Goal: Transaction & Acquisition: Purchase product/service

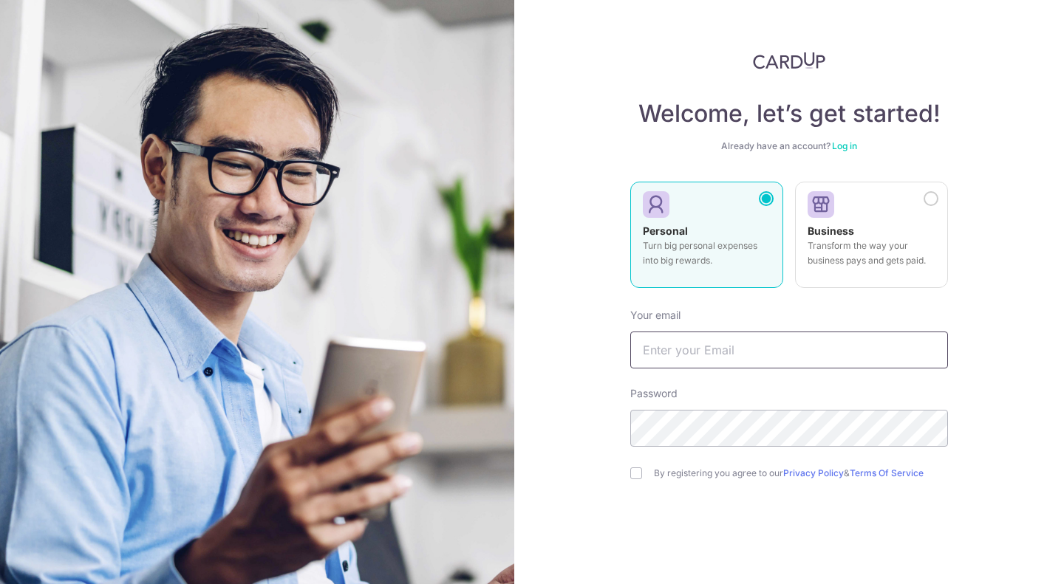
click at [679, 355] on input "text" at bounding box center [789, 350] width 318 height 37
type input "[EMAIL_ADDRESS][DOMAIN_NAME]"
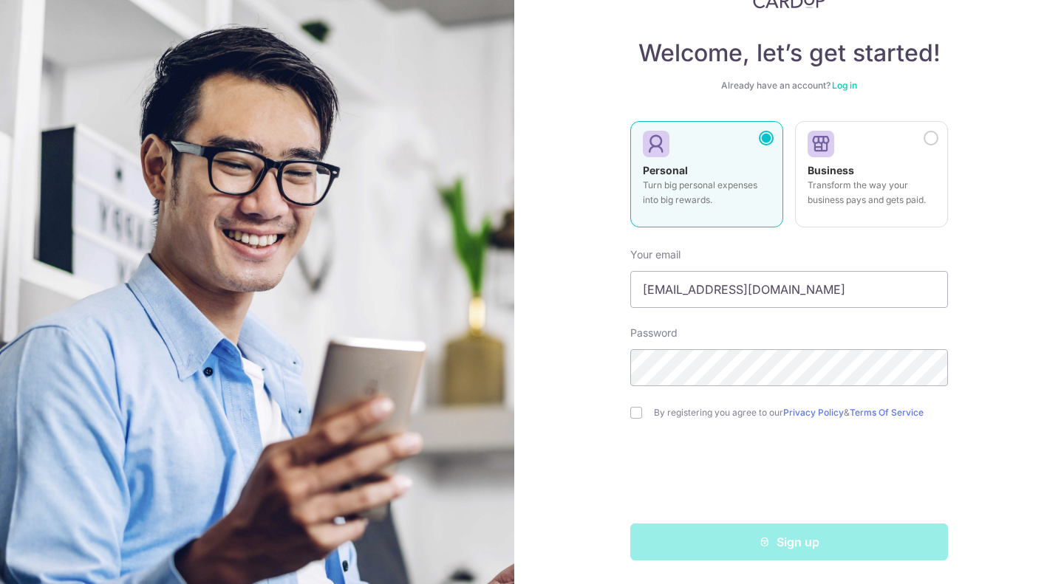
click at [624, 415] on div "Welcome, let’s get started! Already have an account? Log in Personal Turn big p…" at bounding box center [789, 292] width 550 height 584
click at [626, 415] on div "Welcome, let’s get started! Already have an account? Log in Personal Turn big p…" at bounding box center [789, 292] width 550 height 584
click at [630, 412] on input "checkbox" at bounding box center [636, 413] width 12 height 12
checkbox input "true"
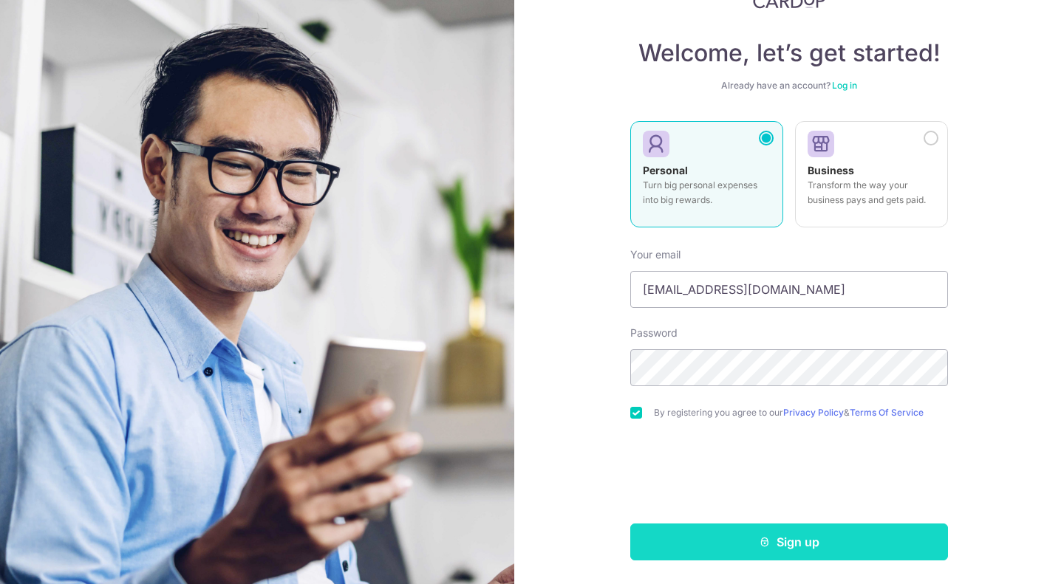
click at [755, 553] on button "Sign up" at bounding box center [789, 542] width 318 height 37
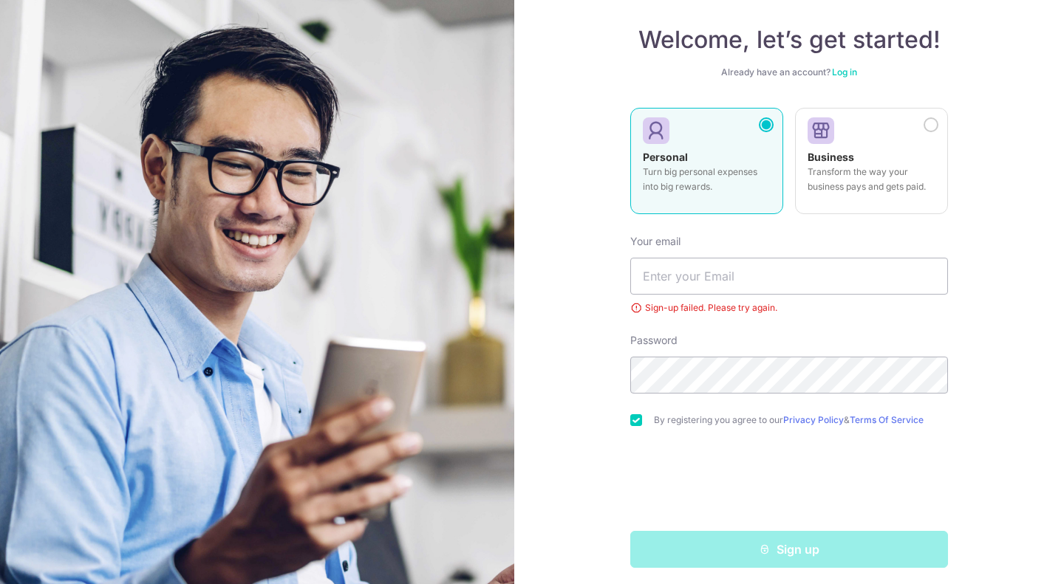
scroll to position [81, 0]
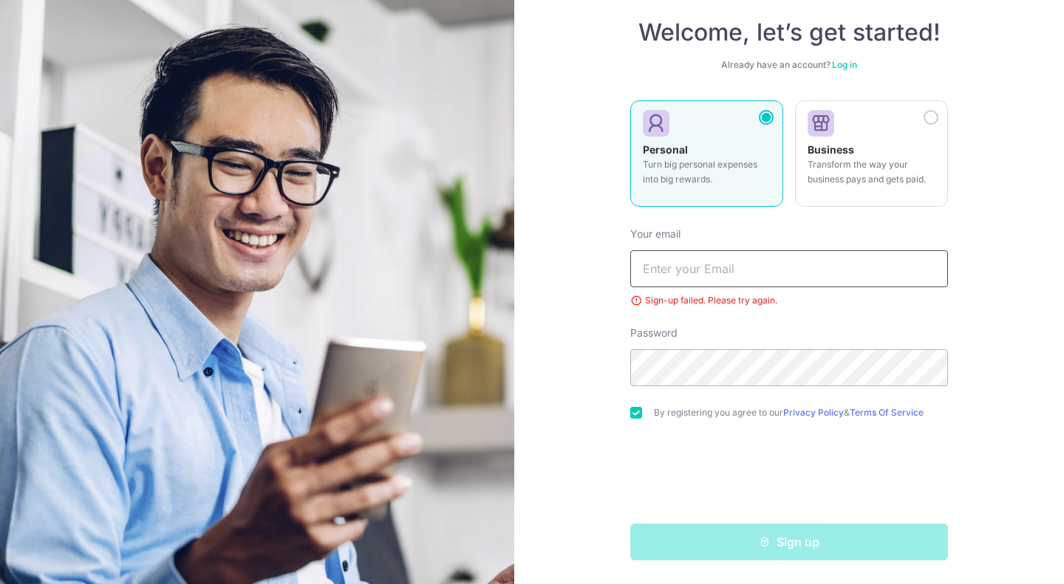
click at [762, 279] on input "text" at bounding box center [789, 268] width 318 height 37
type input "[EMAIL_ADDRESS][DOMAIN_NAME]"
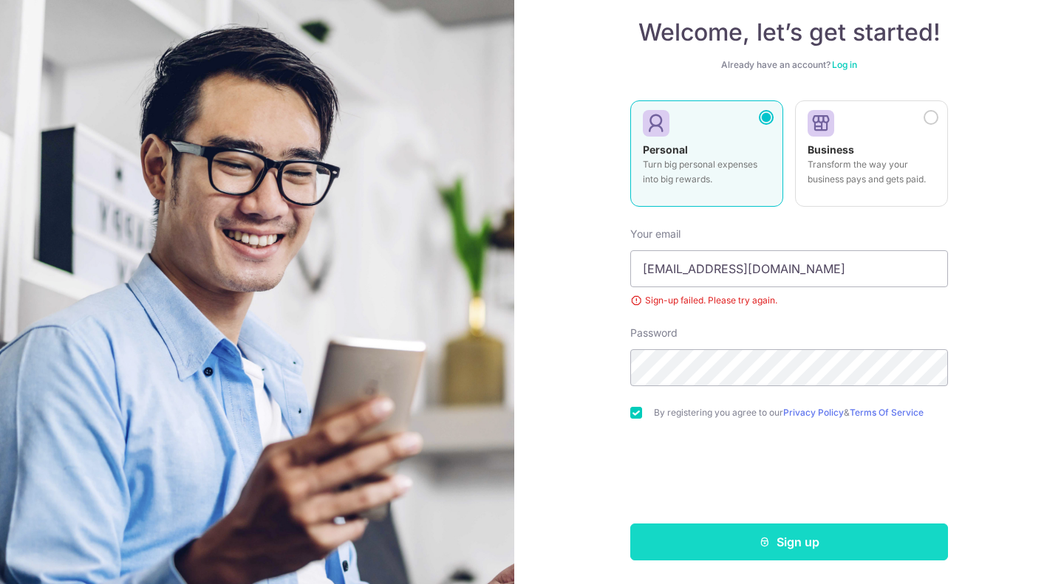
click at [724, 541] on button "Sign up" at bounding box center [789, 542] width 318 height 37
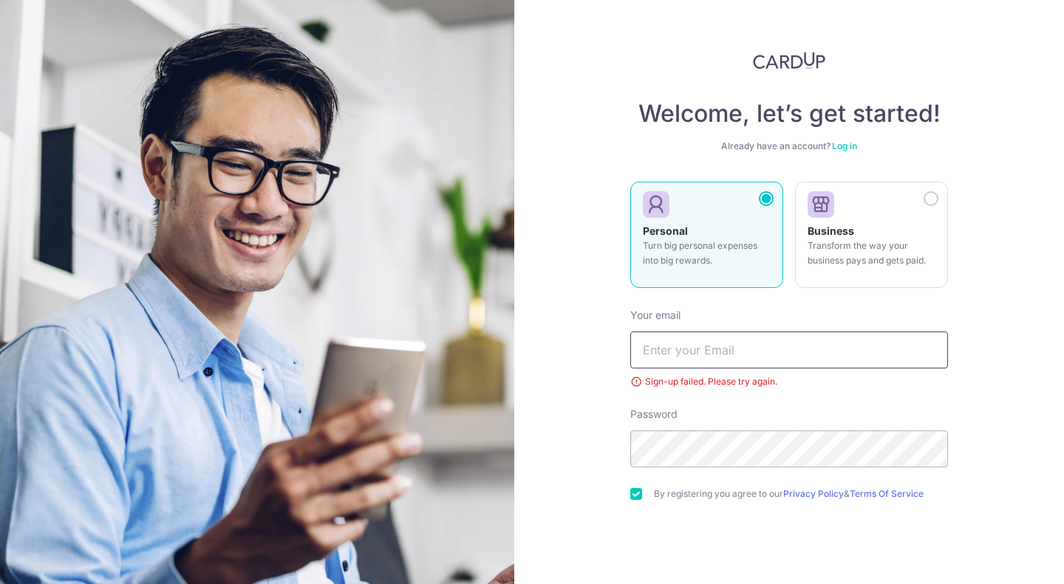
scroll to position [81, 0]
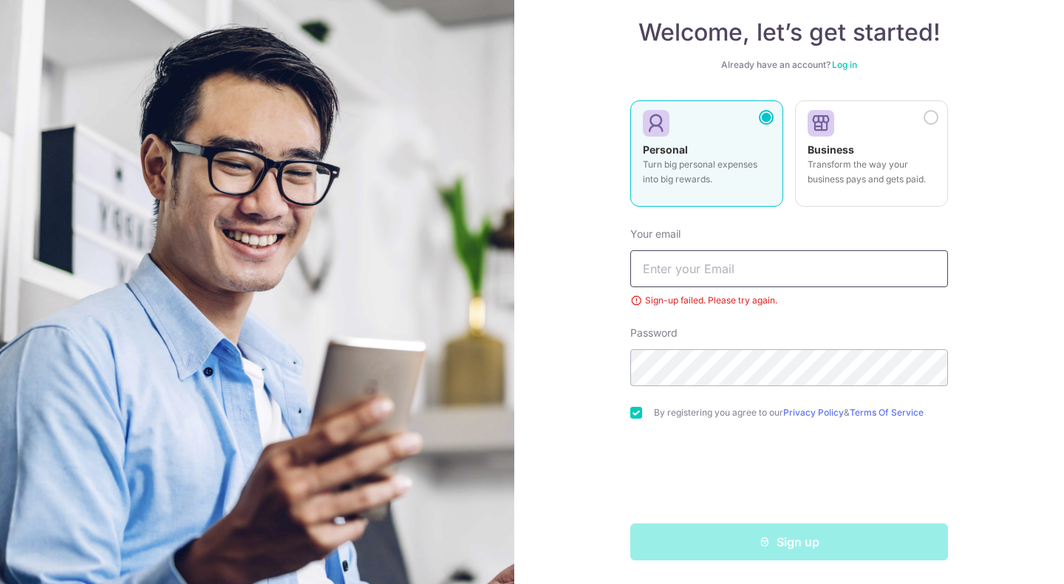
click at [712, 279] on input "text" at bounding box center [789, 268] width 318 height 37
click at [848, 61] on link "Log in" at bounding box center [844, 64] width 25 height 11
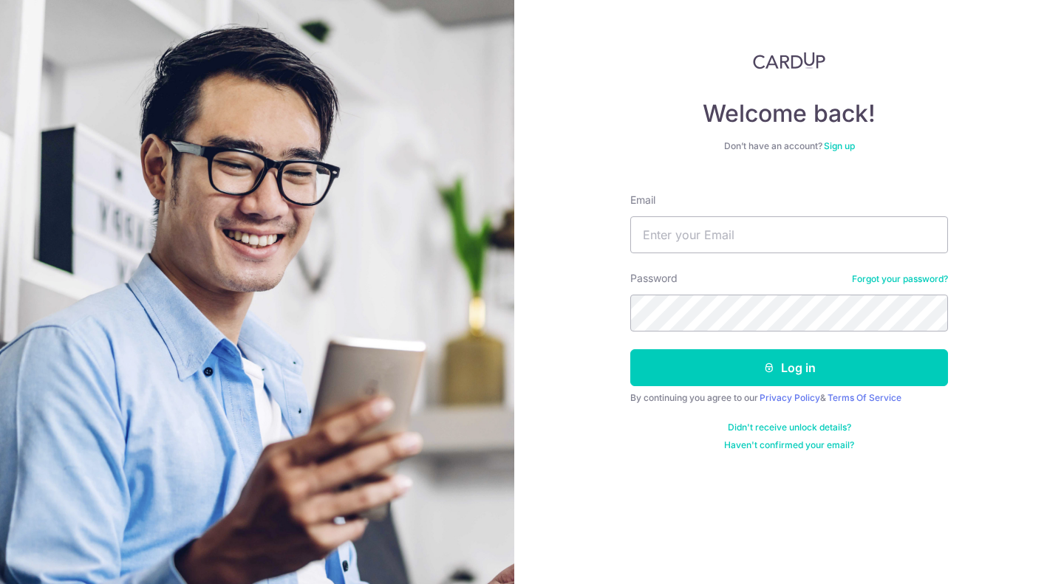
click at [726, 265] on form "Email Password Forgot your password? Log in By continuing you agree to our Priv…" at bounding box center [789, 317] width 318 height 270
click at [740, 242] on input "Email" at bounding box center [789, 235] width 318 height 37
type input "[EMAIL_ADDRESS][DOMAIN_NAME]"
click at [630, 350] on button "Log in" at bounding box center [789, 368] width 318 height 37
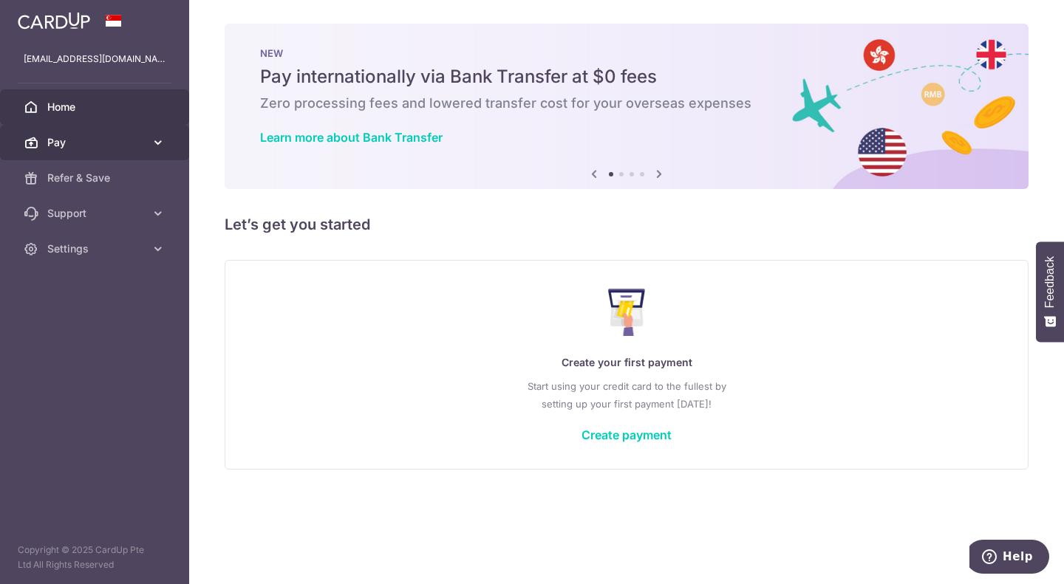
click at [118, 140] on span "Pay" at bounding box center [96, 142] width 98 height 15
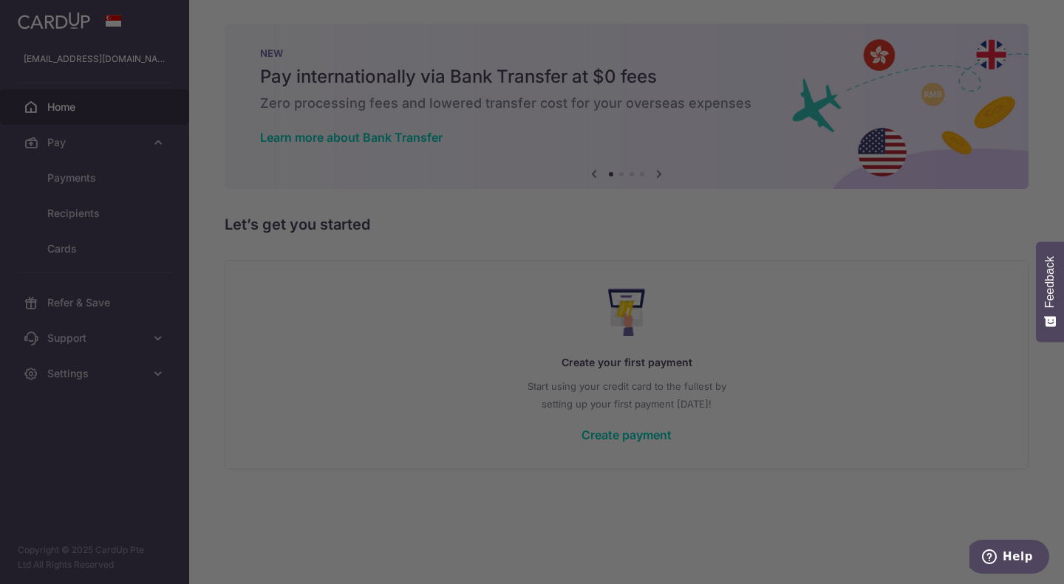
click at [91, 185] on div at bounding box center [537, 295] width 1074 height 590
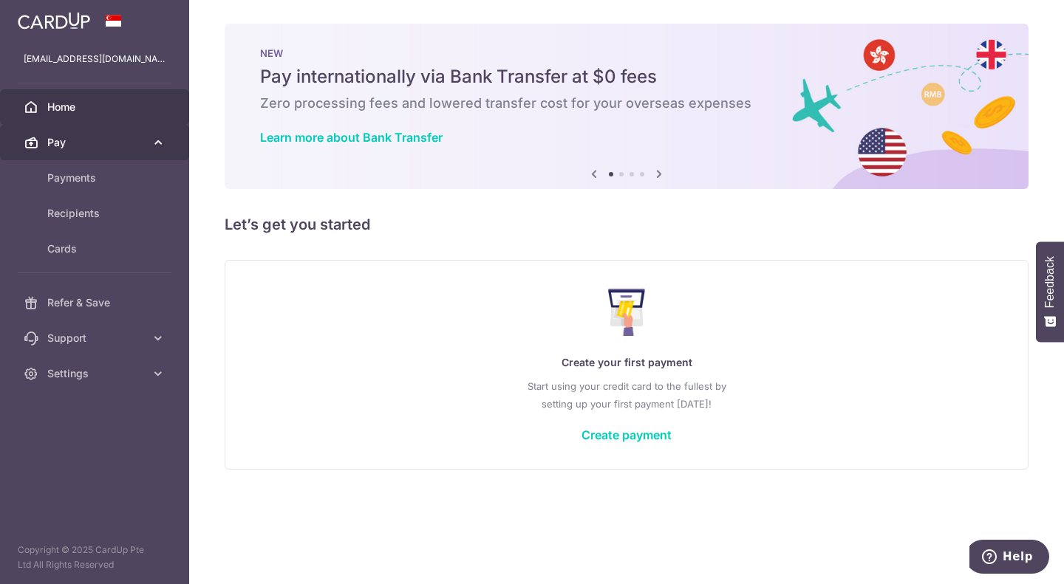
click at [69, 153] on link "Pay" at bounding box center [94, 142] width 189 height 35
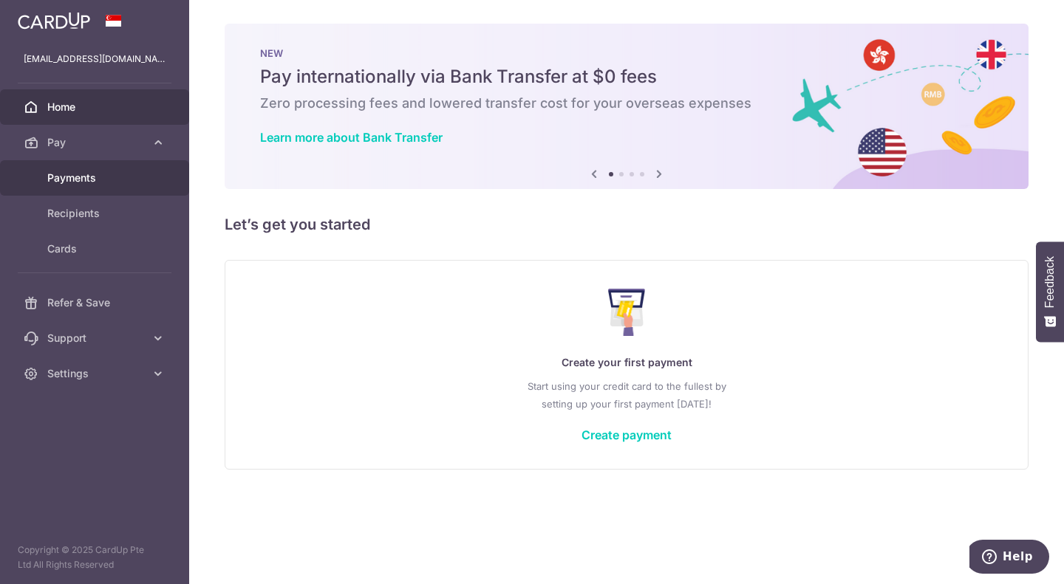
click at [74, 187] on link "Payments" at bounding box center [94, 177] width 189 height 35
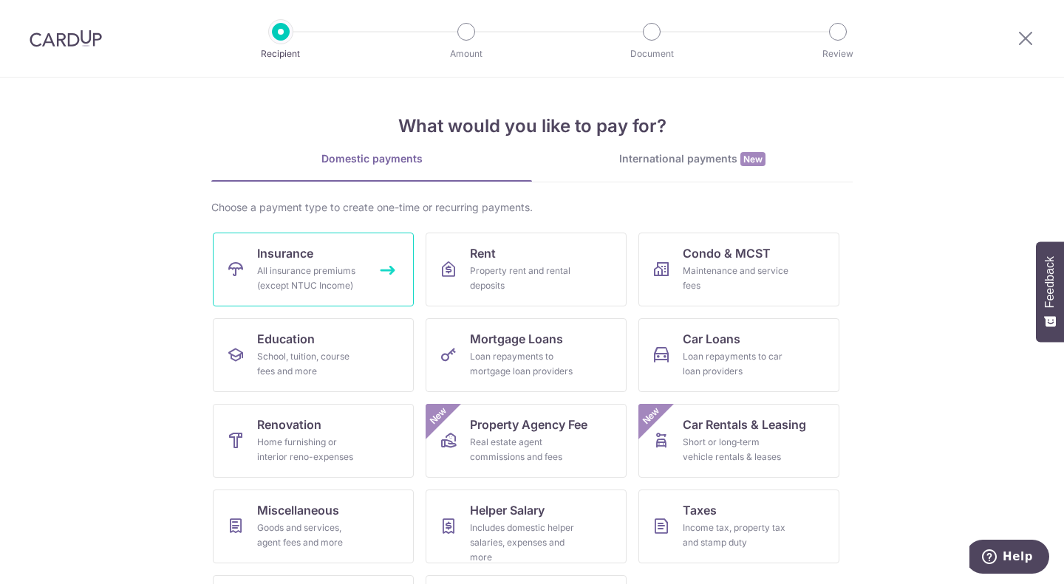
click at [360, 273] on link "Insurance All insurance premiums (except NTUC Income)" at bounding box center [313, 270] width 201 height 74
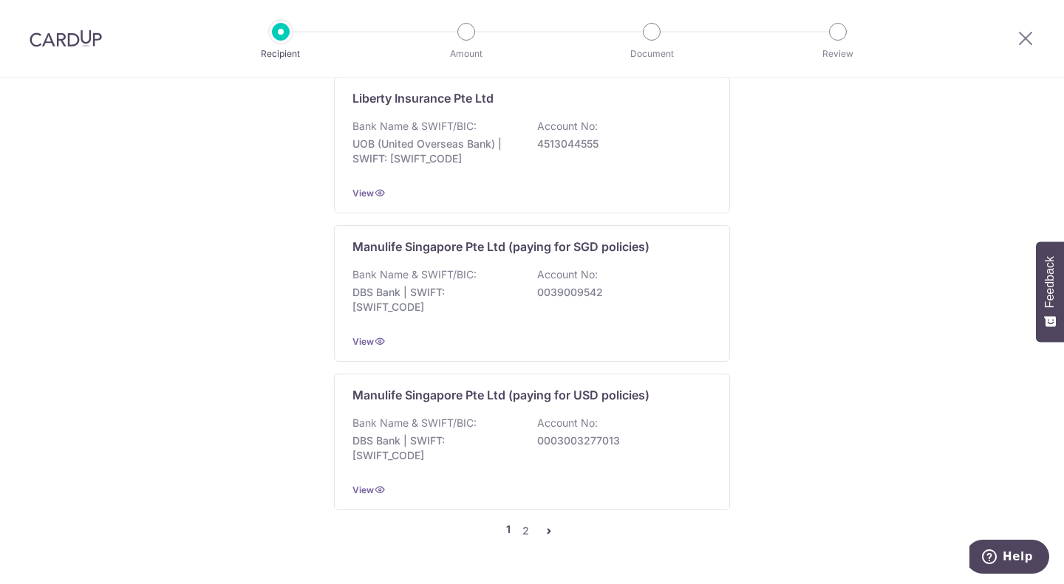
scroll to position [1465, 0]
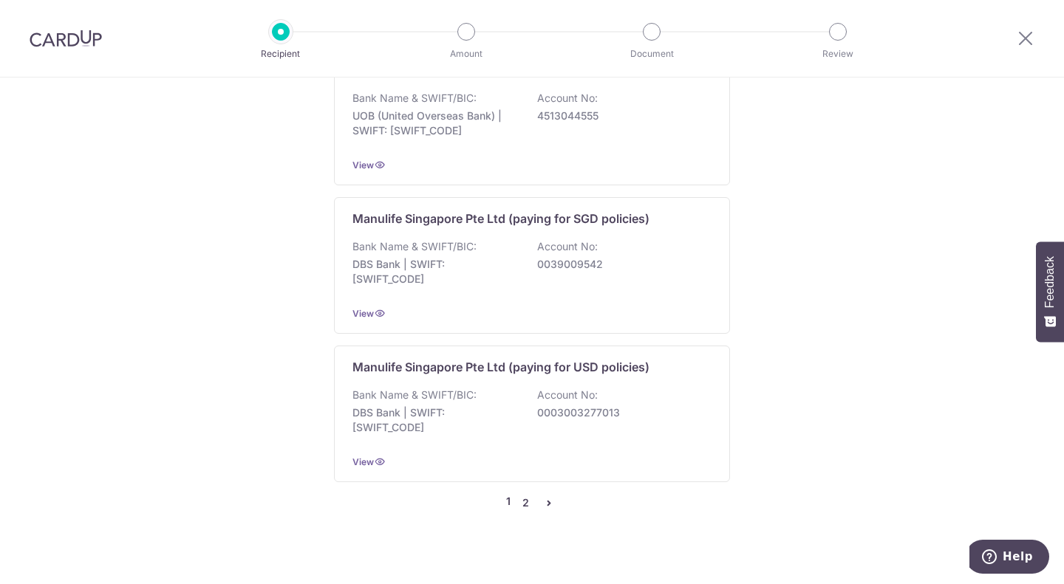
click at [525, 494] on link "2" at bounding box center [526, 503] width 18 height 18
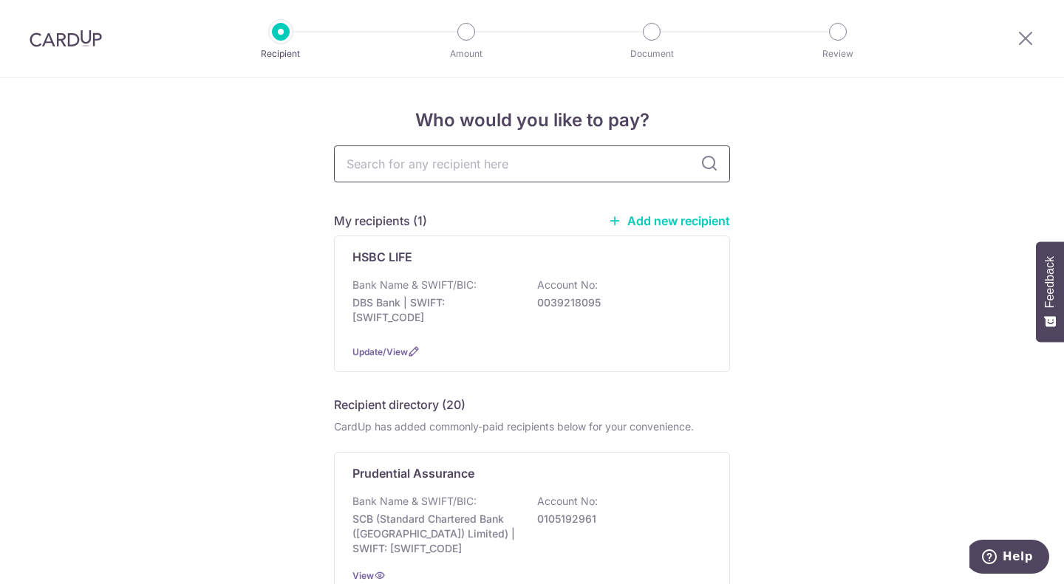
scroll to position [0, 0]
type input "fwd"
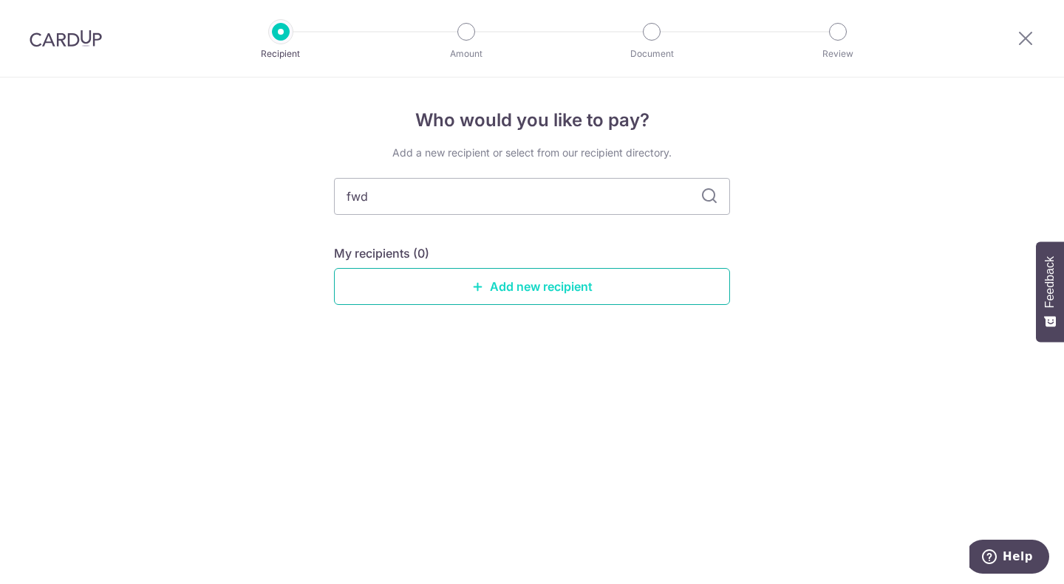
click at [526, 305] on div "Add a new recipient or select from our recipient directory. fwd My recipients (…" at bounding box center [532, 237] width 396 height 183
click at [528, 301] on link "Add new recipient" at bounding box center [532, 286] width 396 height 37
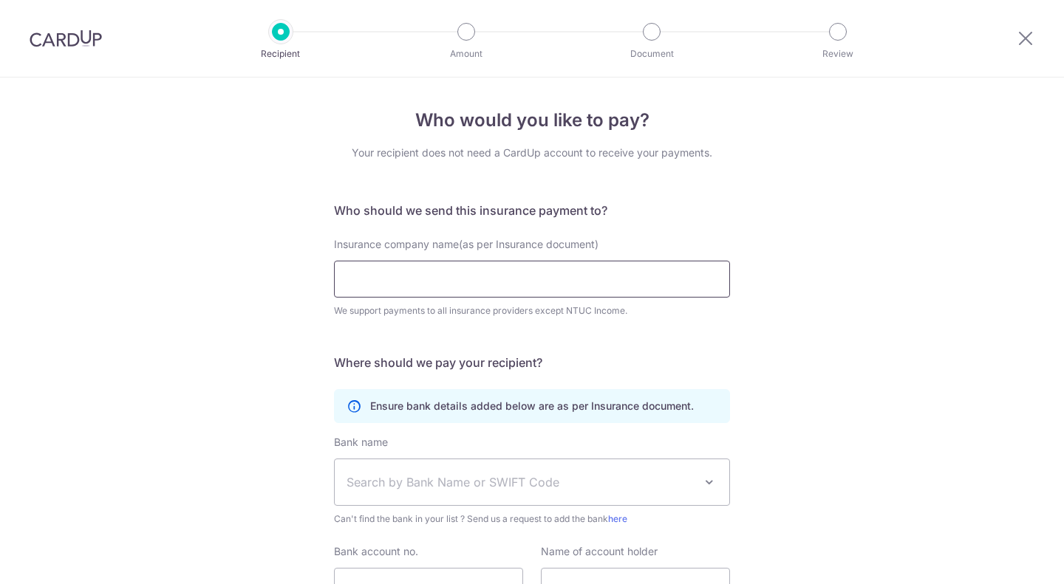
click at [539, 279] on input "Insurance company name(as per Insurance document)" at bounding box center [532, 279] width 396 height 37
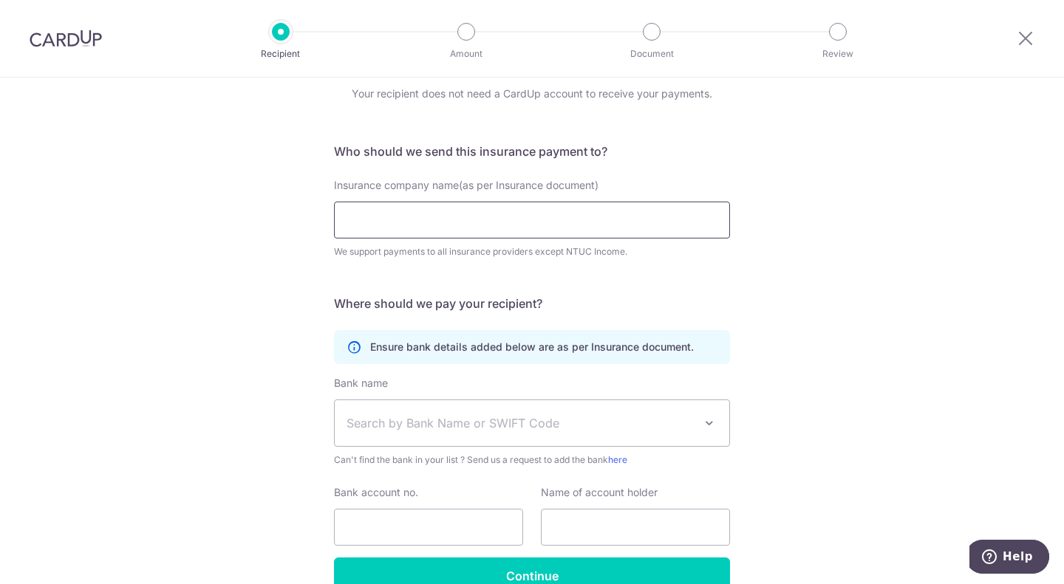
scroll to position [60, 0]
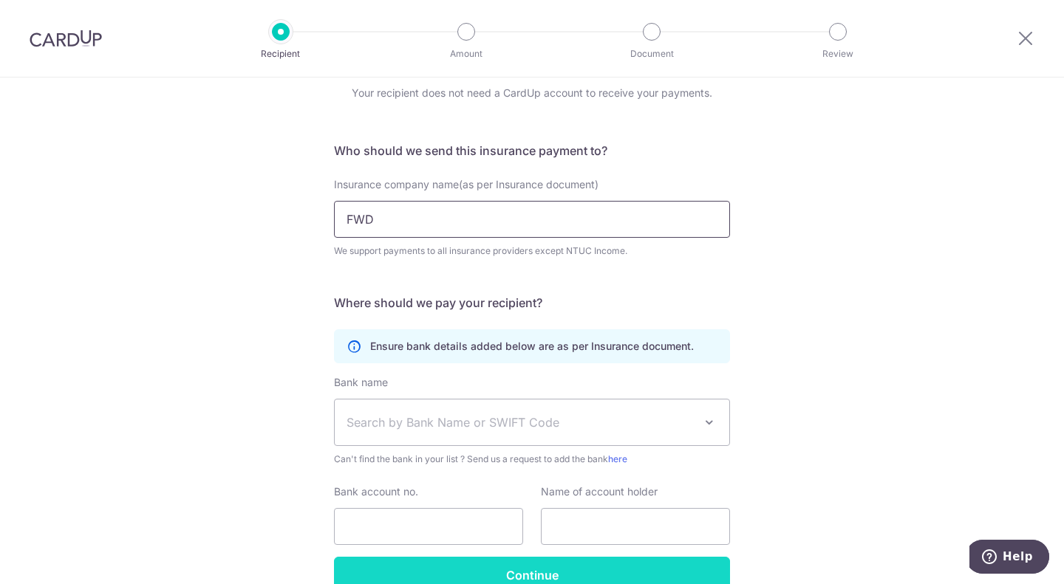
type input "FWD"
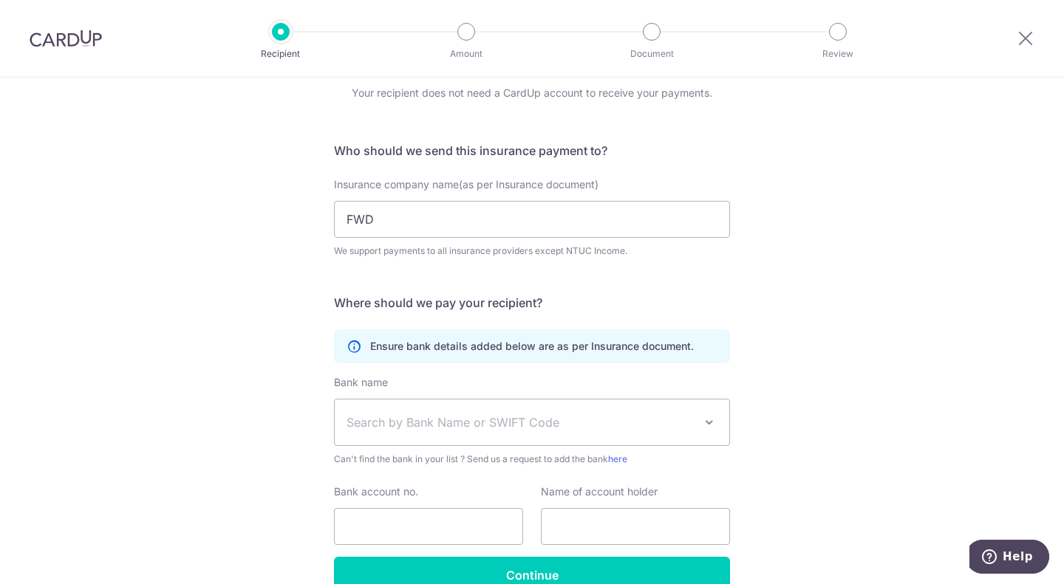
click at [133, 214] on div "Who would you like to pay? Your recipient does not need a CardUp account to rec…" at bounding box center [532, 341] width 1064 height 646
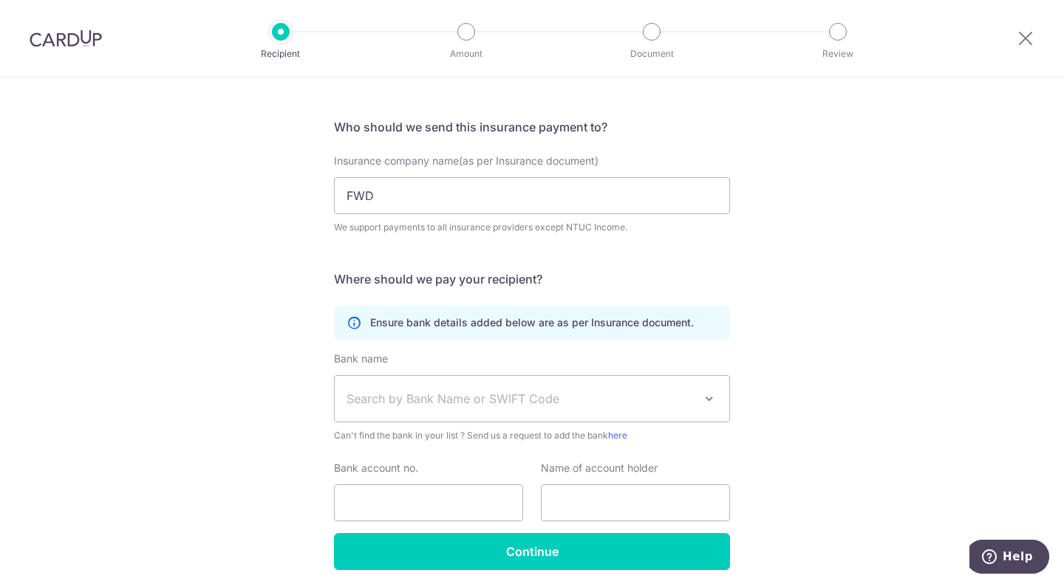
scroll to position [139, 0]
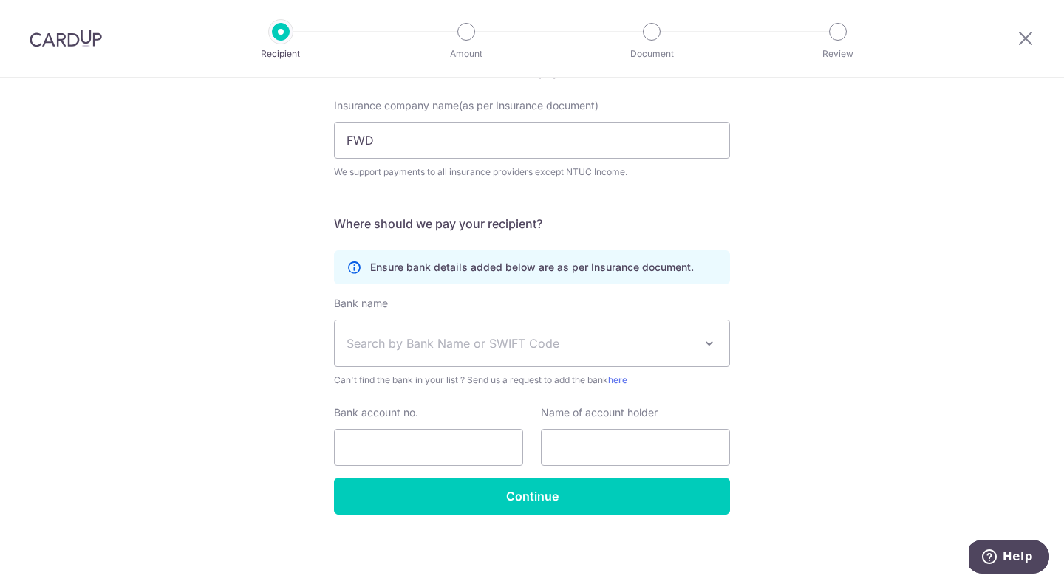
click at [510, 328] on span "Search by Bank Name or SWIFT Code" at bounding box center [532, 344] width 395 height 46
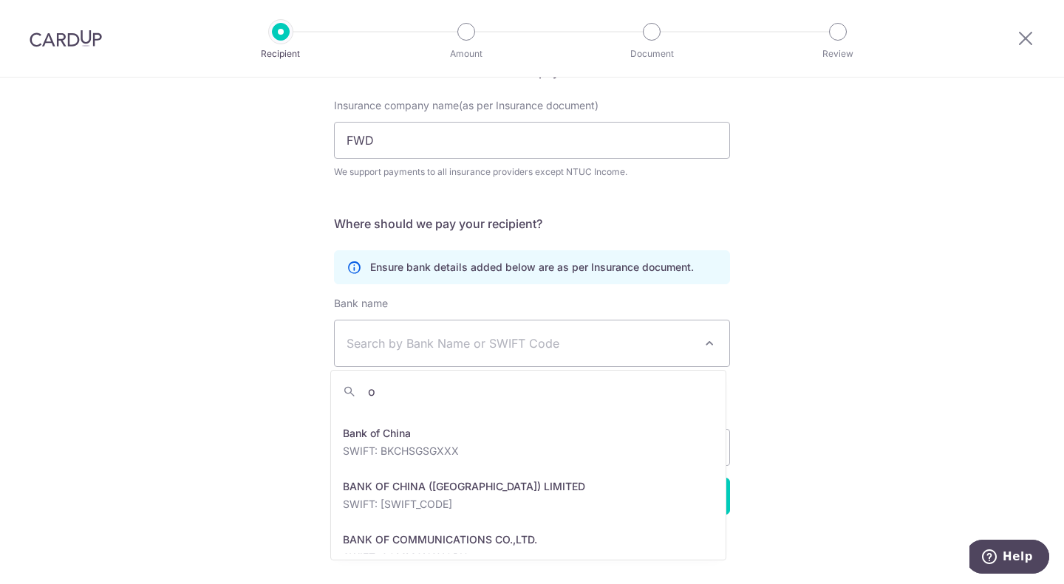
scroll to position [0, 0]
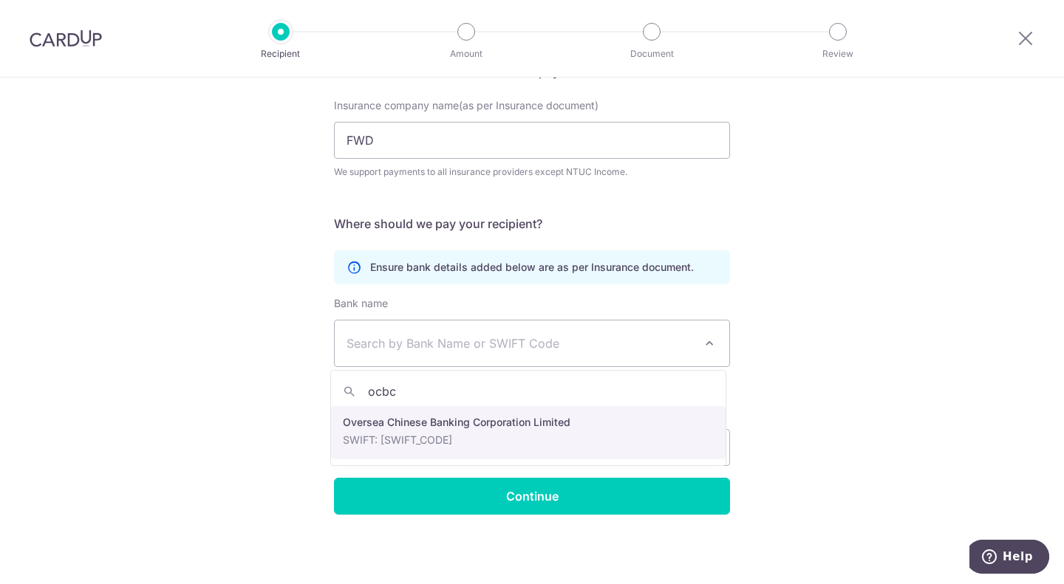
type input "ocbc"
select select "12"
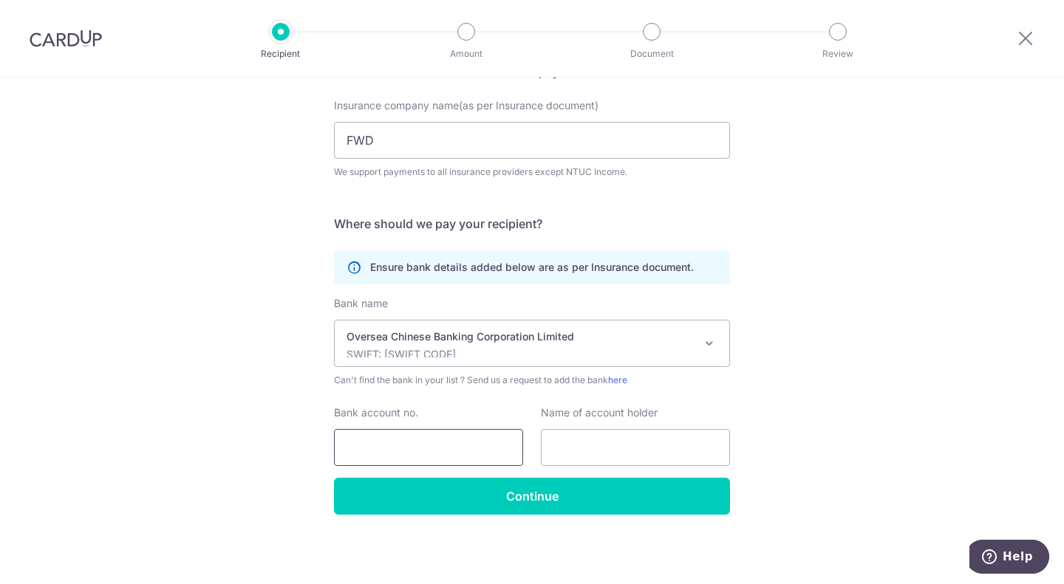
click at [403, 451] on input "Bank account no." at bounding box center [428, 447] width 189 height 37
paste input "Name FWD Singapore Pte. Ltd Bank Oversea-[GEOGRAPHIC_DATA]"
type input "Name FWD Singapore Pte. Ltd Bank Oversea-[GEOGRAPHIC_DATA]"
